Goal: Task Accomplishment & Management: Complete application form

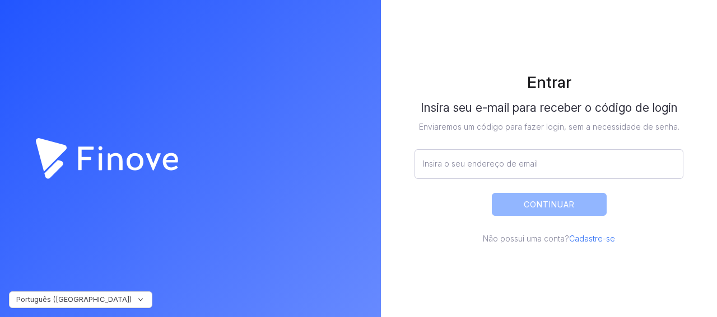
click at [401, 57] on div "Entrar Insira seu e-mail para receber o código de login Enviaremos um código pa…" at bounding box center [548, 158] width 302 height 205
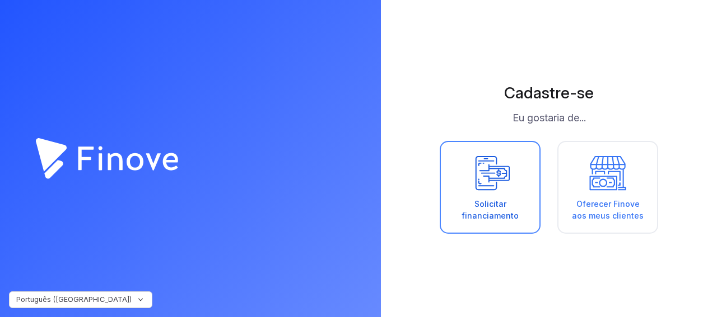
click at [506, 221] on div "Solicitar financiamento" at bounding box center [490, 210] width 76 height 24
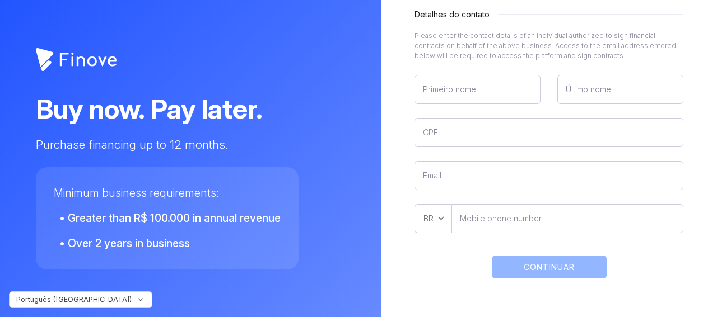
scroll to position [319, 0]
